Goal: Use online tool/utility: Utilize a website feature to perform a specific function

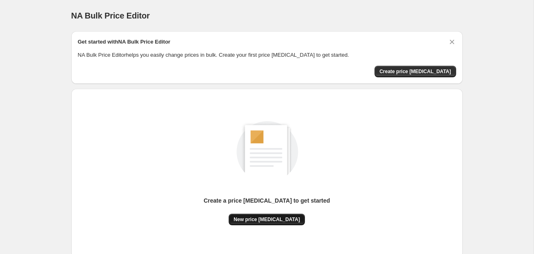
click at [277, 216] on button "New price [MEDICAL_DATA]" at bounding box center [266, 220] width 76 height 12
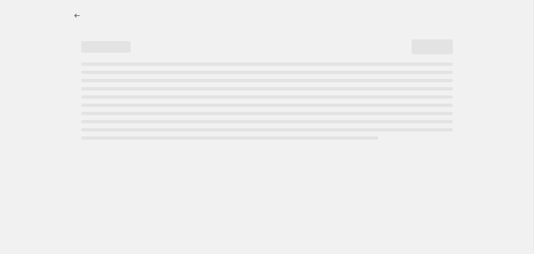
select select "percentage"
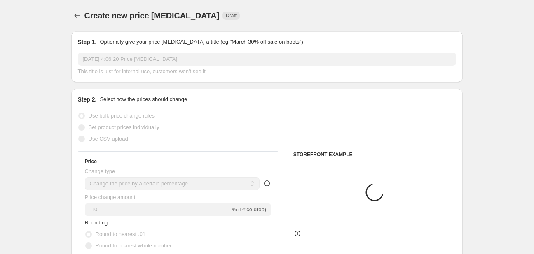
scroll to position [43, 0]
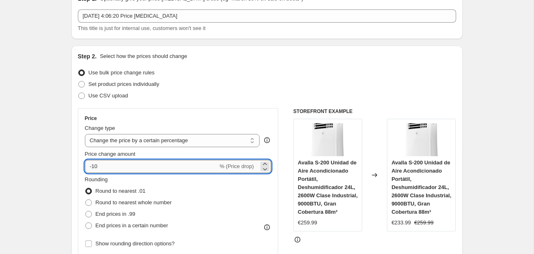
click at [147, 162] on input "-10" at bounding box center [151, 166] width 133 height 13
type input "-1"
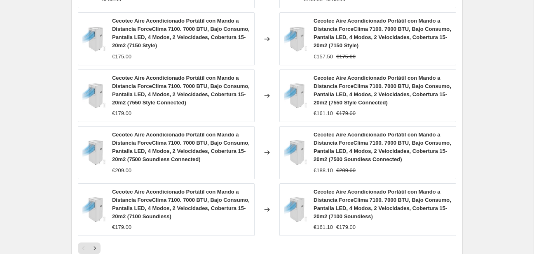
scroll to position [655, 0]
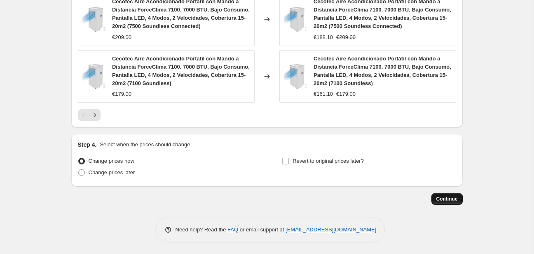
type input "-25"
click at [439, 196] on span "Continue" at bounding box center [446, 199] width 21 height 7
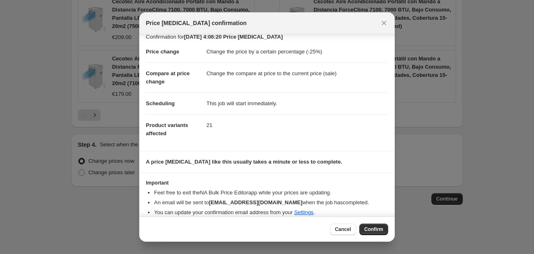
scroll to position [16, 0]
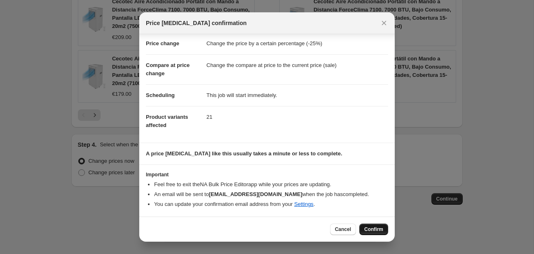
click at [363, 225] on button "Confirm" at bounding box center [373, 230] width 29 height 12
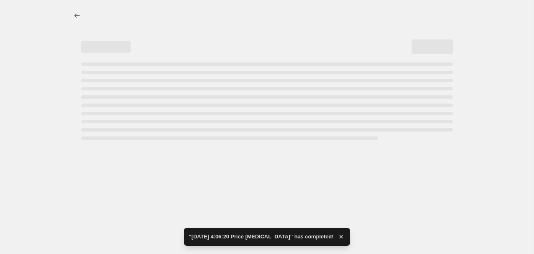
select select "percentage"
